Goal: Transaction & Acquisition: Purchase product/service

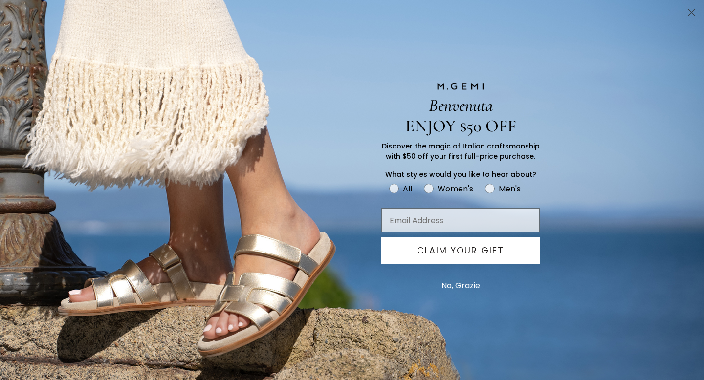
click at [692, 12] on icon "Close dialog" at bounding box center [691, 12] width 7 height 7
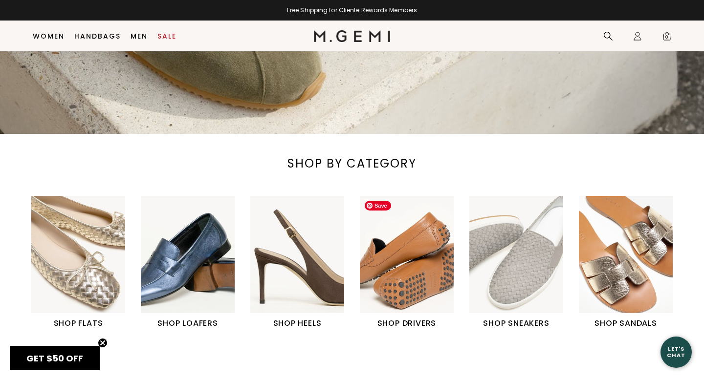
click at [431, 273] on img "4 / 6" at bounding box center [407, 254] width 94 height 117
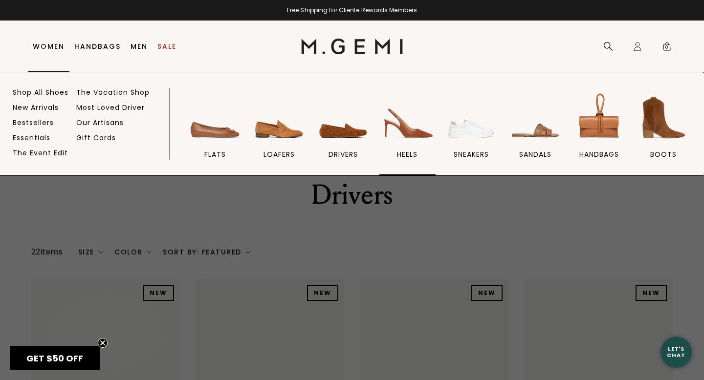
click at [402, 122] on img at bounding box center [407, 117] width 55 height 55
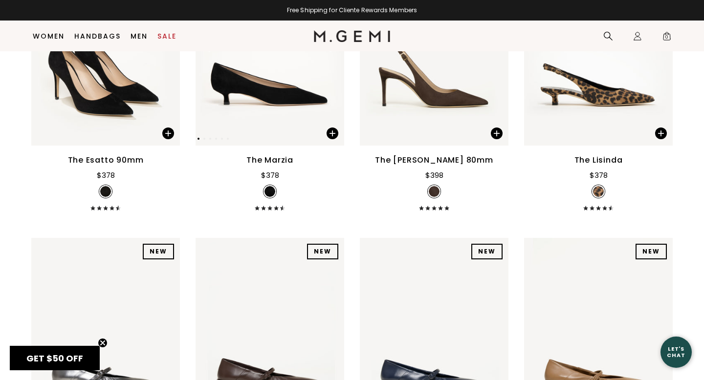
click at [296, 119] on img at bounding box center [270, 47] width 149 height 198
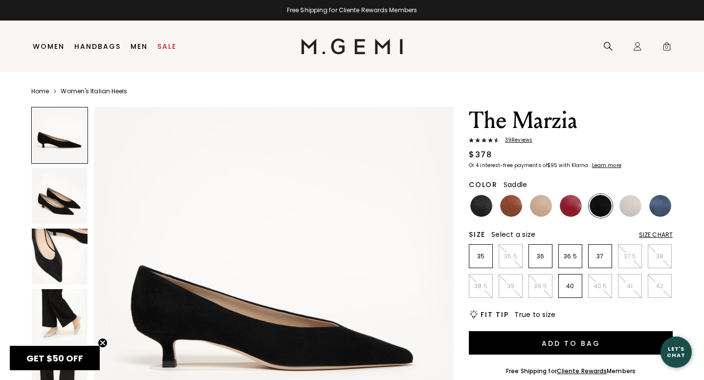
click at [508, 206] on img at bounding box center [511, 206] width 22 height 22
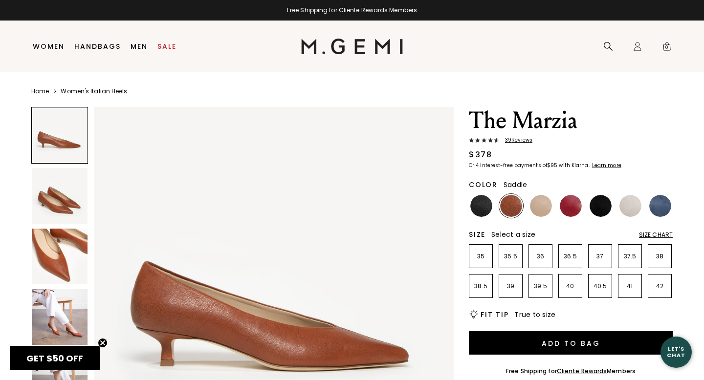
click at [73, 264] on img at bounding box center [60, 257] width 56 height 56
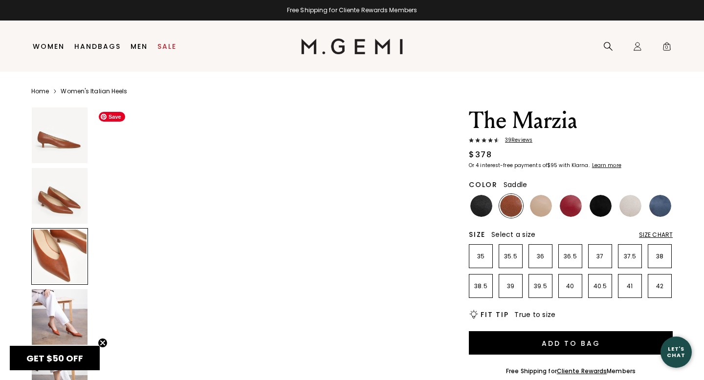
scroll to position [837, 0]
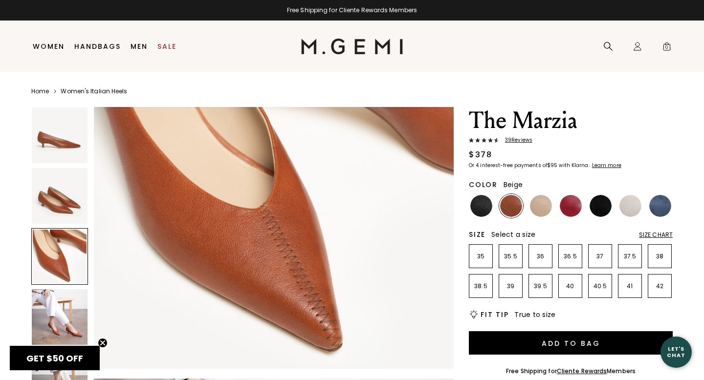
click at [540, 206] on img at bounding box center [541, 206] width 22 height 22
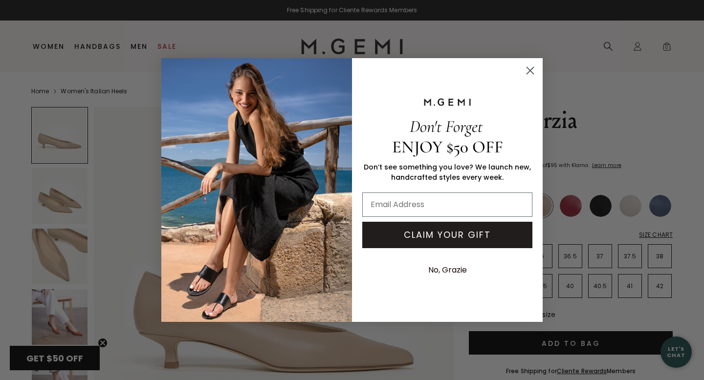
click at [532, 75] on circle "Close dialog" at bounding box center [530, 71] width 16 height 16
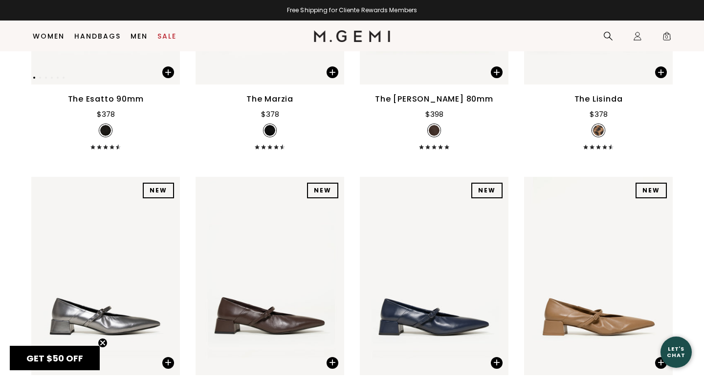
scroll to position [356, 0]
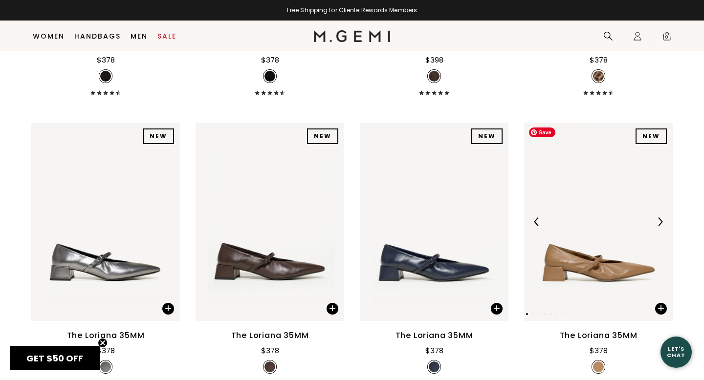
click at [592, 234] on img at bounding box center [598, 222] width 149 height 198
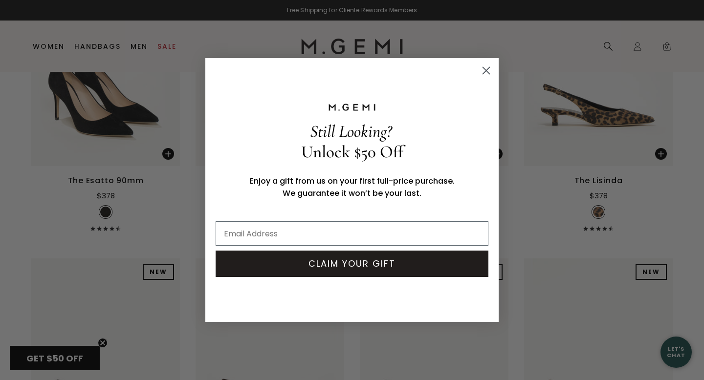
scroll to position [0, 0]
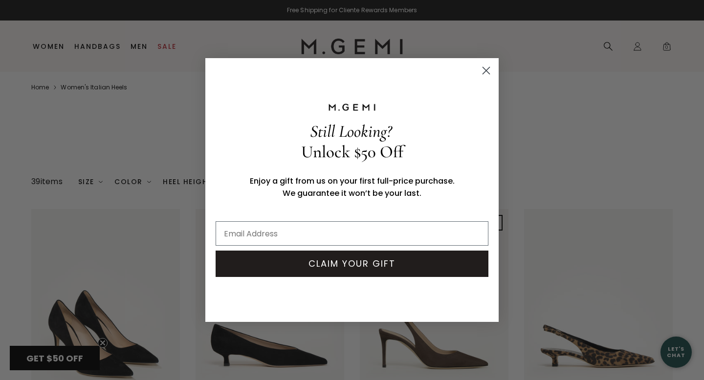
click at [489, 71] on circle "Close dialog" at bounding box center [486, 71] width 16 height 16
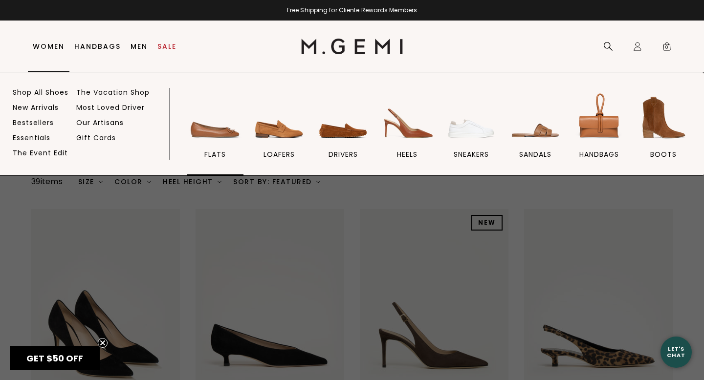
click at [221, 140] on img at bounding box center [215, 117] width 55 height 55
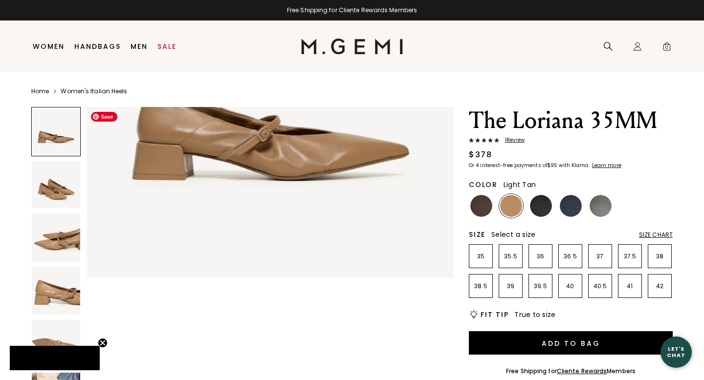
scroll to position [99, 0]
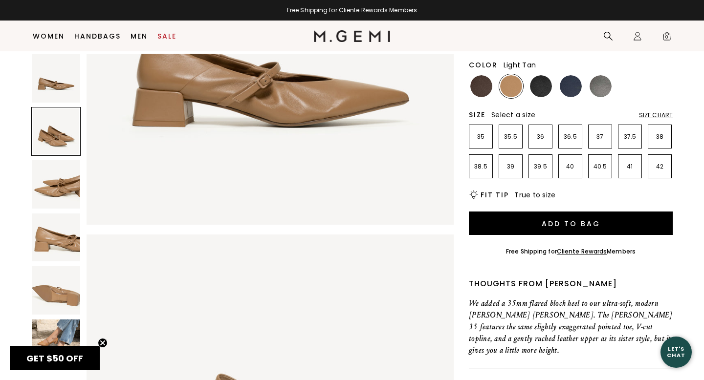
click at [57, 352] on div "GET $50 OFF Close teaser" at bounding box center [55, 358] width 90 height 24
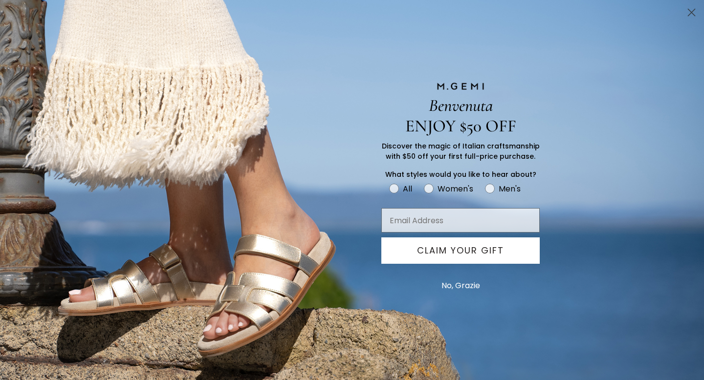
scroll to position [0, 0]
click at [691, 14] on circle "Close dialog" at bounding box center [692, 12] width 16 height 16
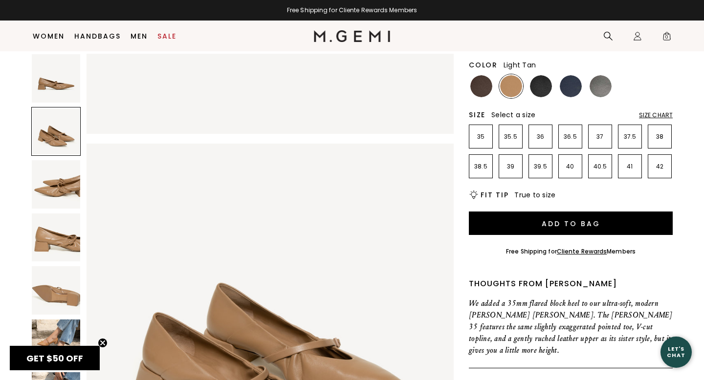
click at [61, 329] on img at bounding box center [56, 344] width 48 height 48
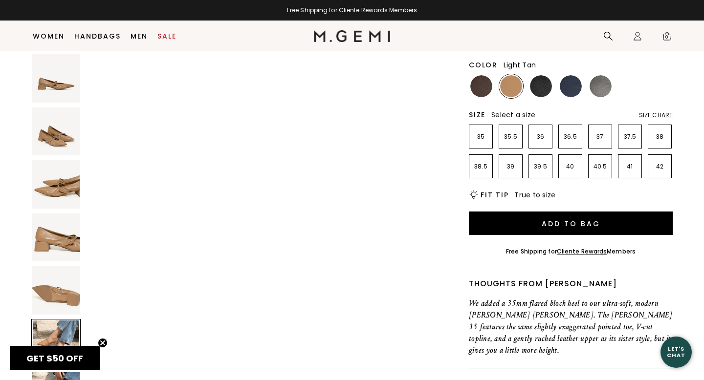
scroll to position [1886, 0]
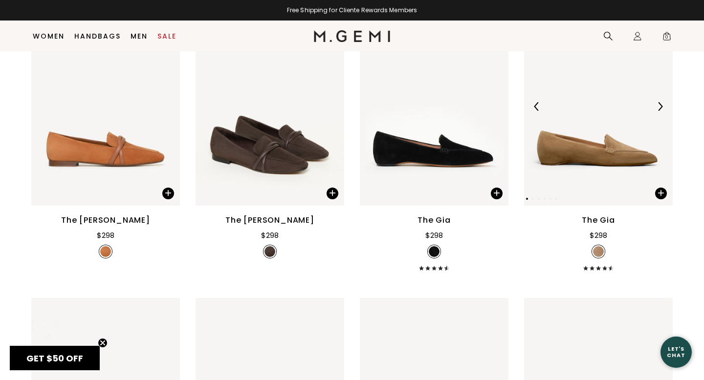
click at [662, 104] on img at bounding box center [660, 106] width 9 height 9
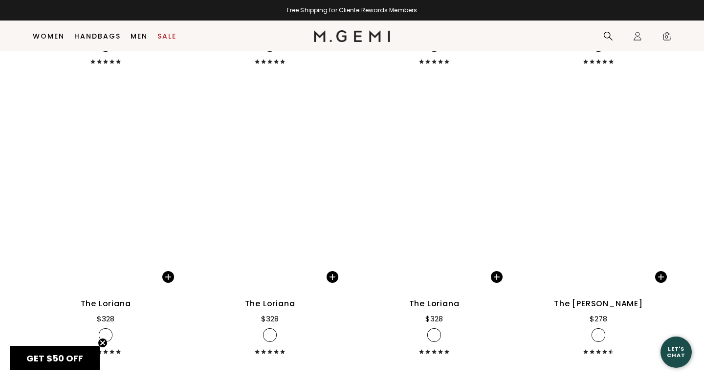
scroll to position [3304, 0]
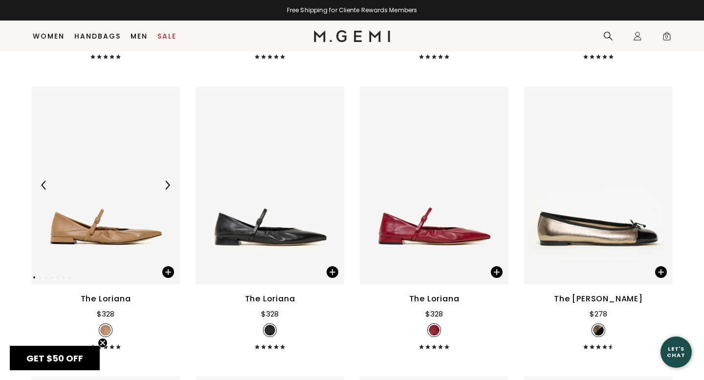
click at [166, 187] on img at bounding box center [167, 185] width 9 height 9
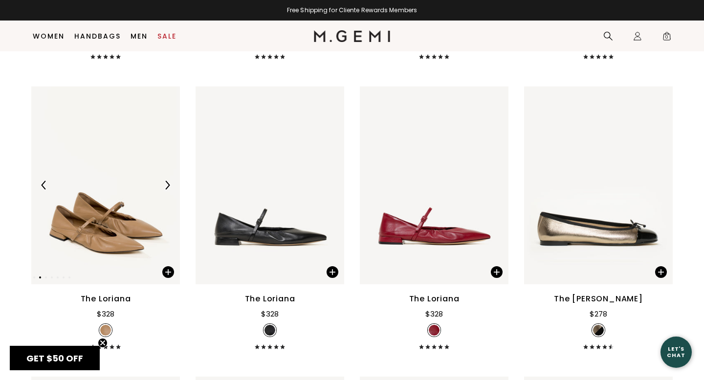
click at [166, 187] on img at bounding box center [167, 185] width 9 height 9
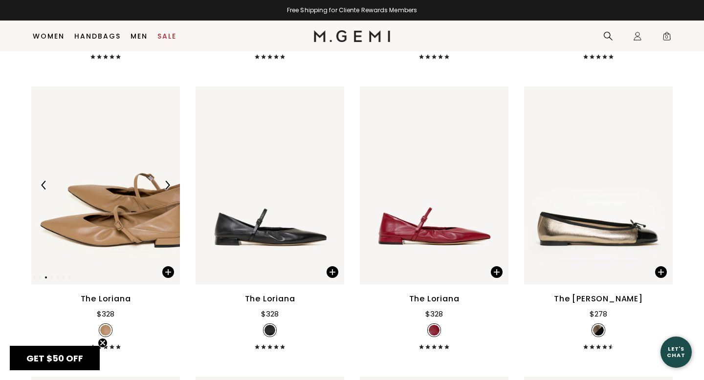
click at [166, 187] on img at bounding box center [167, 185] width 9 height 9
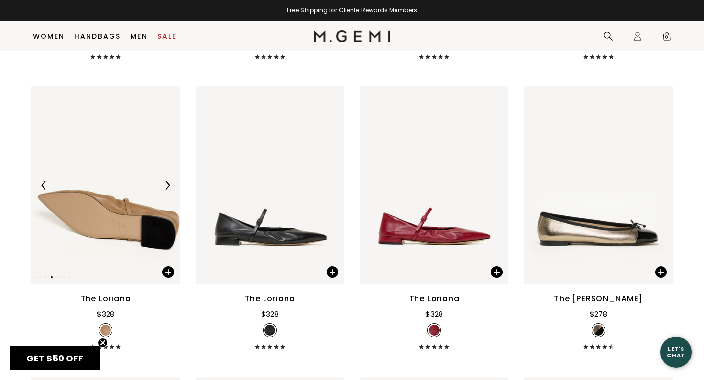
click at [166, 187] on img at bounding box center [167, 185] width 9 height 9
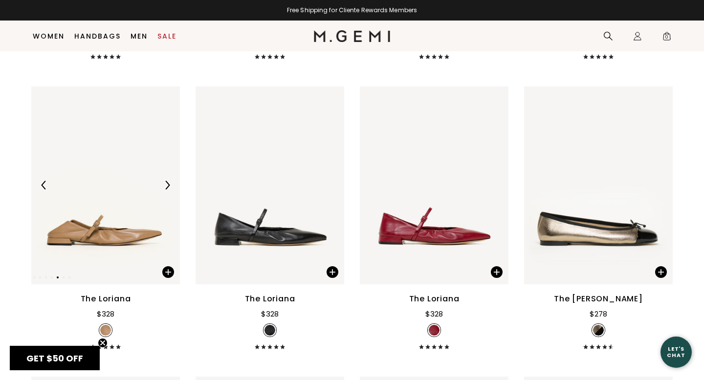
click at [166, 186] on img at bounding box center [167, 185] width 9 height 9
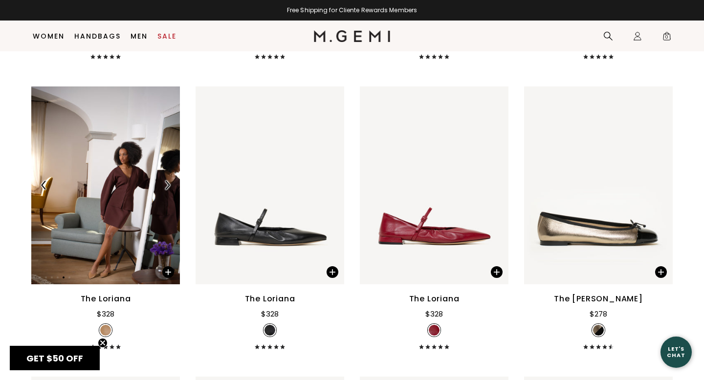
click at [166, 186] on img at bounding box center [167, 185] width 9 height 9
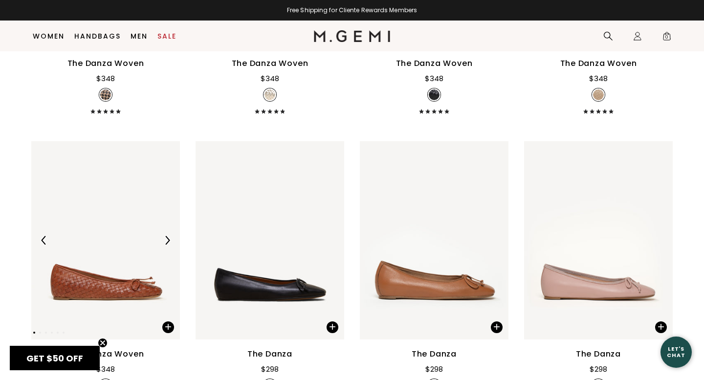
scroll to position [1209, 0]
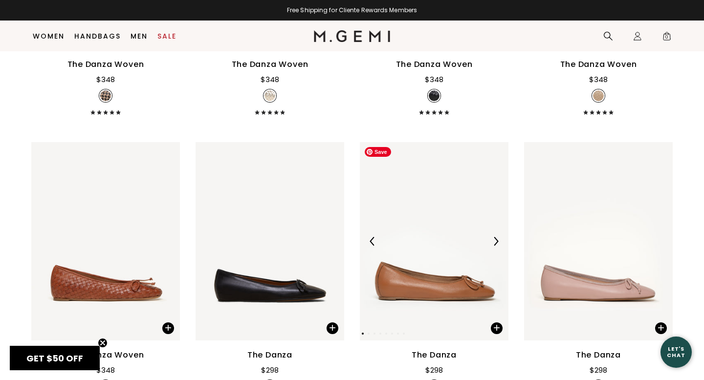
click at [461, 266] on img at bounding box center [434, 241] width 149 height 198
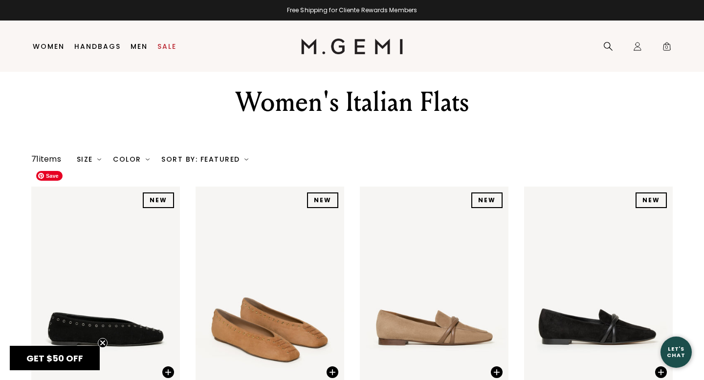
scroll to position [0, 0]
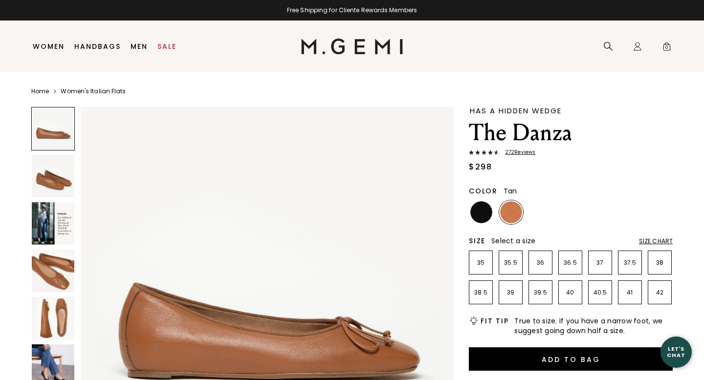
scroll to position [121, 0]
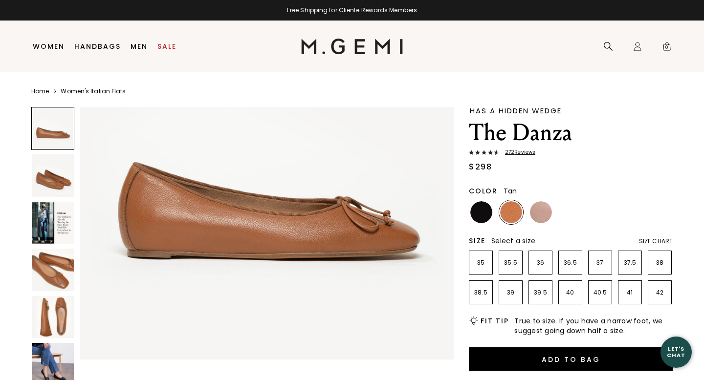
click at [57, 359] on img at bounding box center [53, 364] width 42 height 42
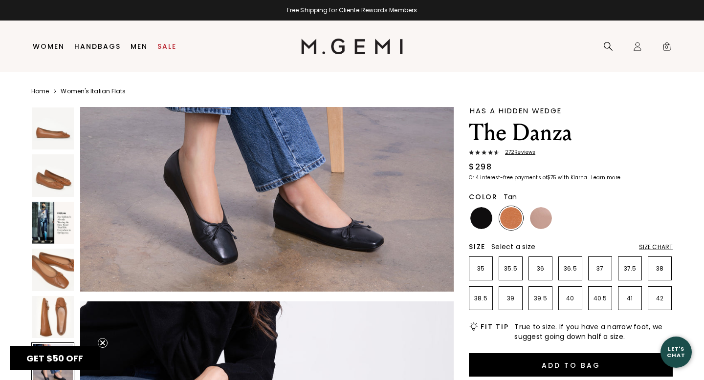
scroll to position [0, 0]
click at [509, 217] on img at bounding box center [511, 218] width 22 height 22
click at [551, 214] on div at bounding box center [541, 218] width 24 height 24
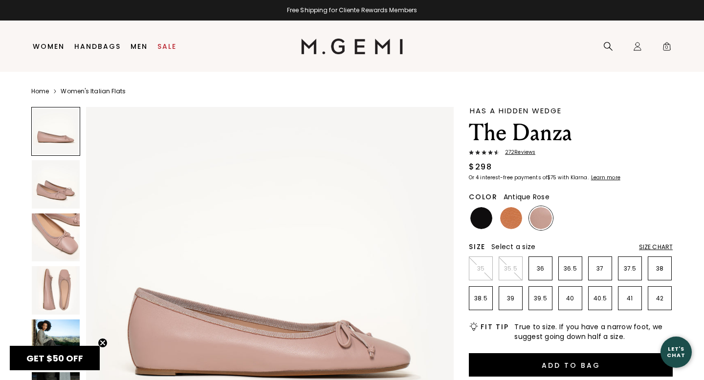
click at [513, 220] on img at bounding box center [511, 218] width 22 height 22
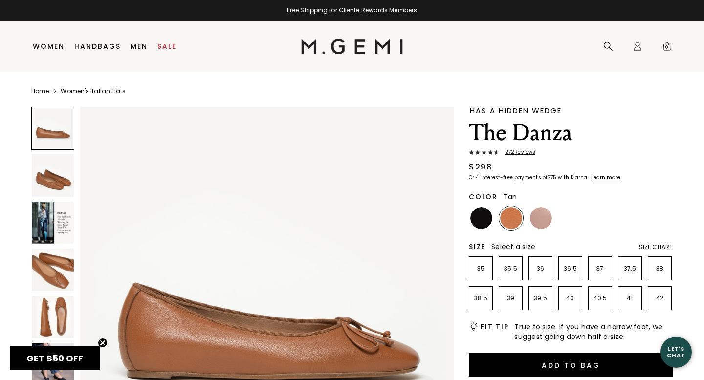
click at [59, 290] on img at bounding box center [53, 270] width 42 height 42
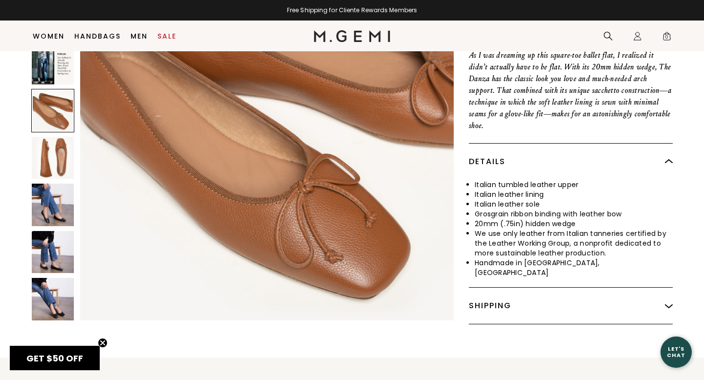
scroll to position [370, 0]
click at [46, 283] on img at bounding box center [53, 299] width 42 height 42
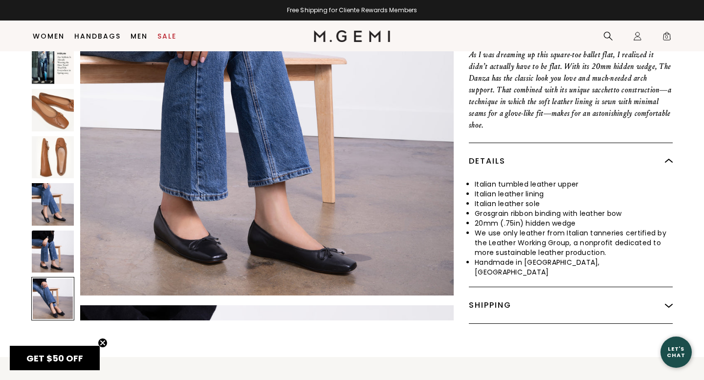
scroll to position [2682, 0]
